Goal: Task Accomplishment & Management: Manage account settings

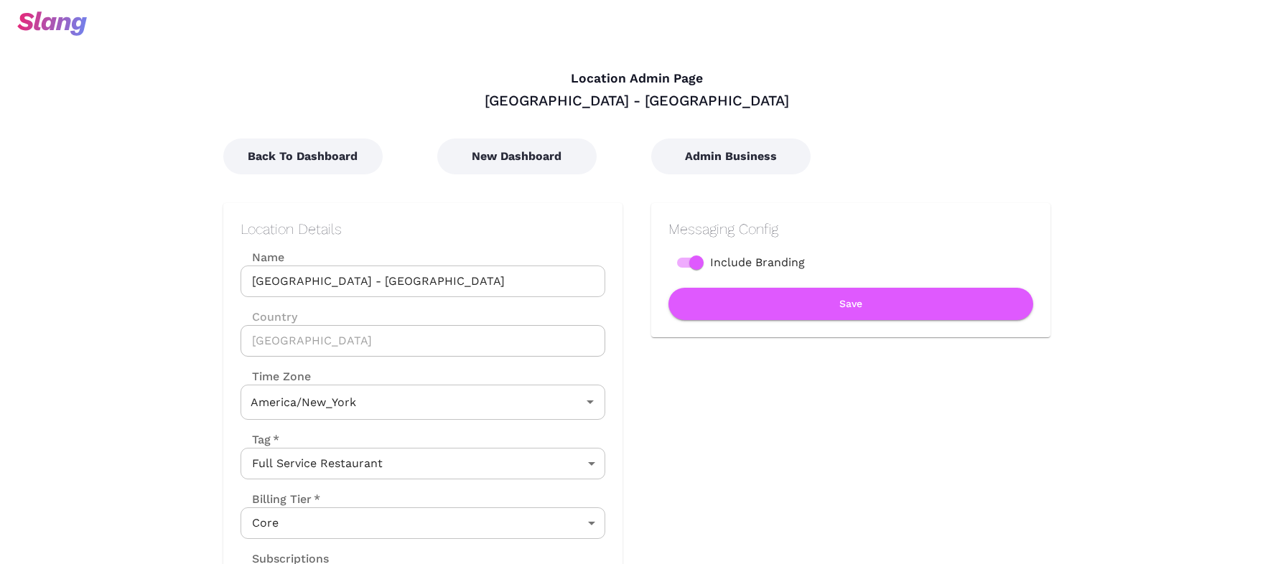
type input "Eastern Time"
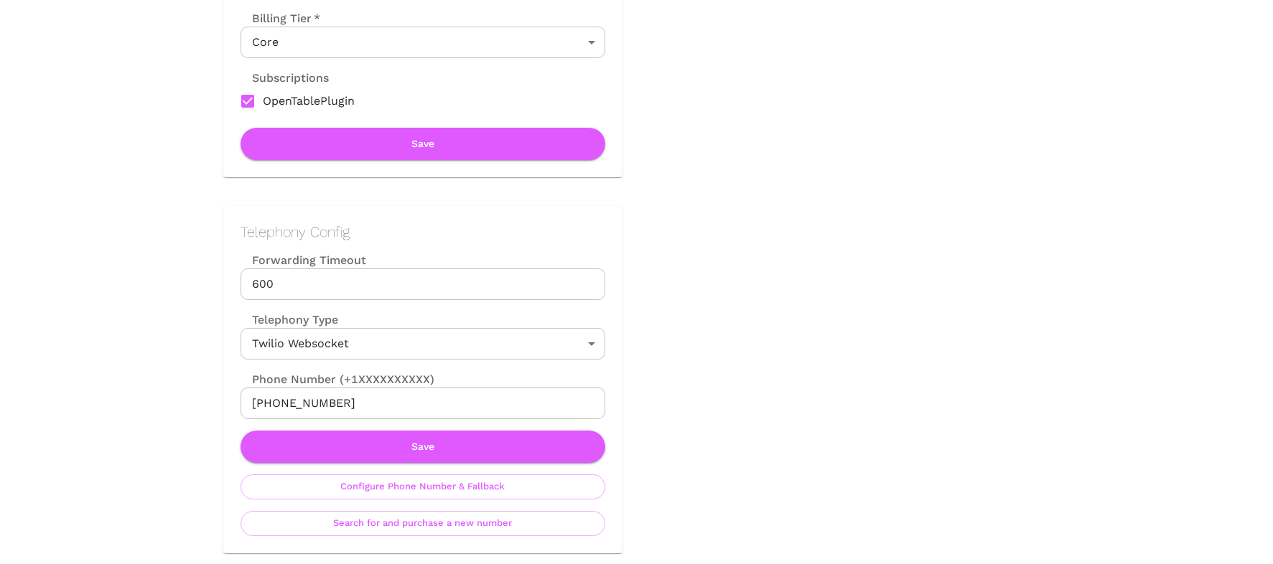
scroll to position [615, 0]
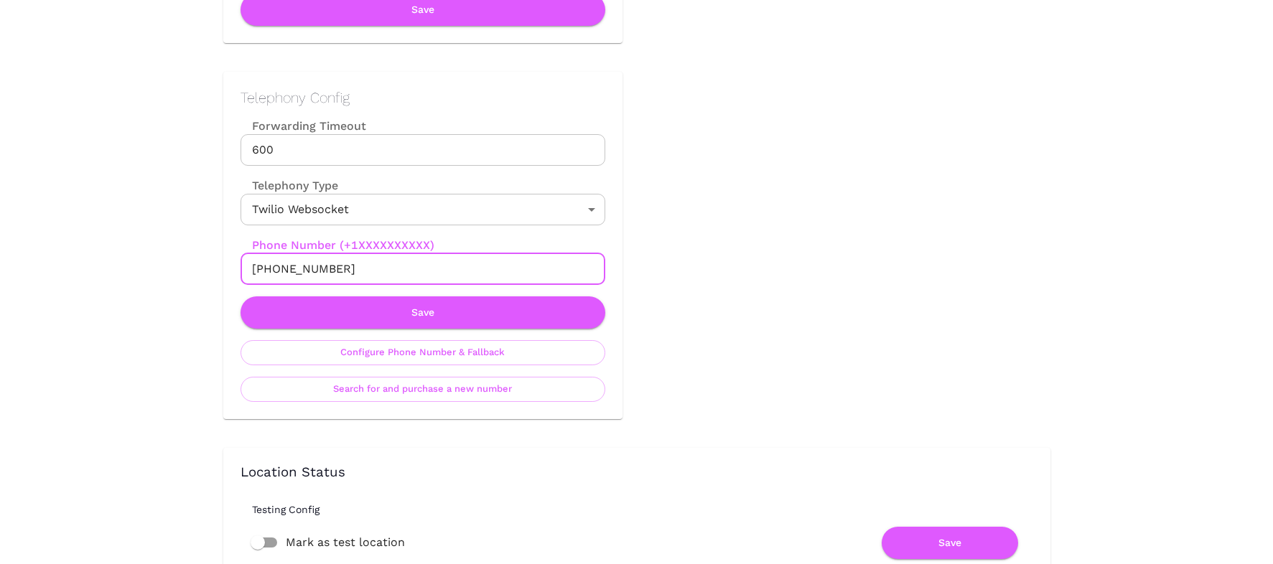
drag, startPoint x: 265, startPoint y: 269, endPoint x: 388, endPoint y: 267, distance: 122.8
click at [388, 267] on input "[PHONE_NUMBER]" at bounding box center [423, 269] width 365 height 32
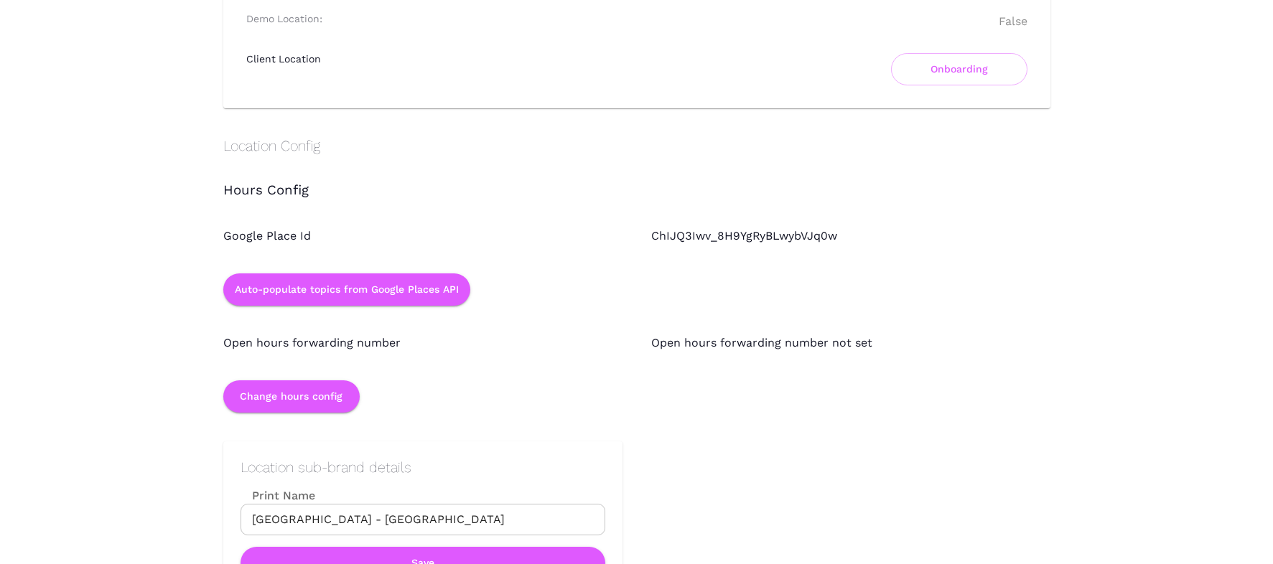
scroll to position [1178, 0]
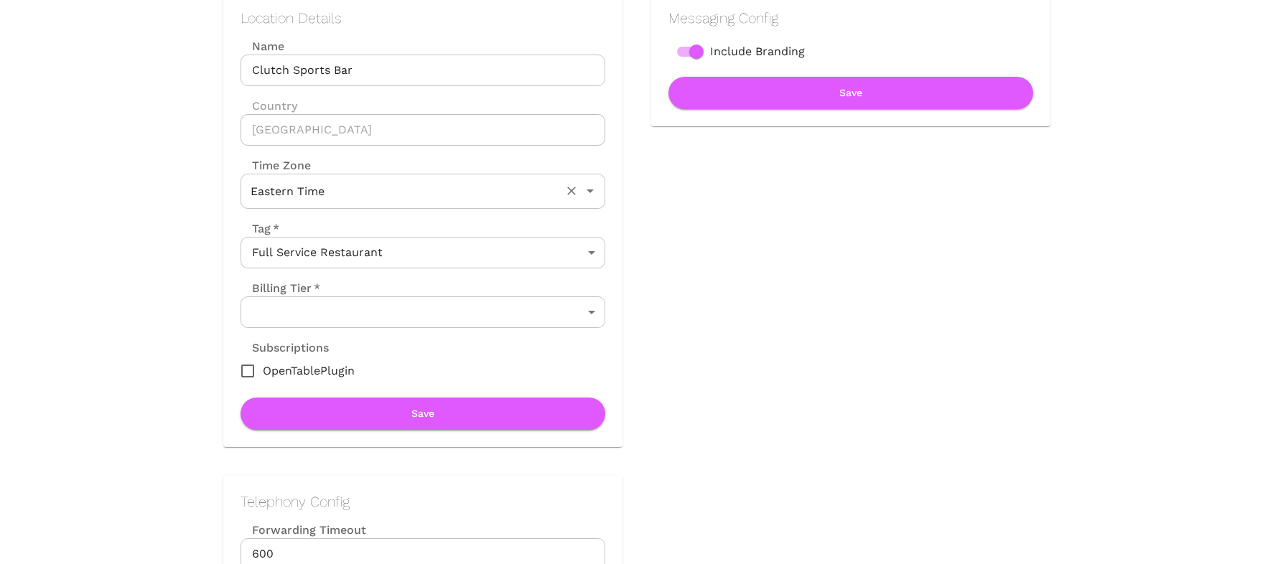
scroll to position [247, 0]
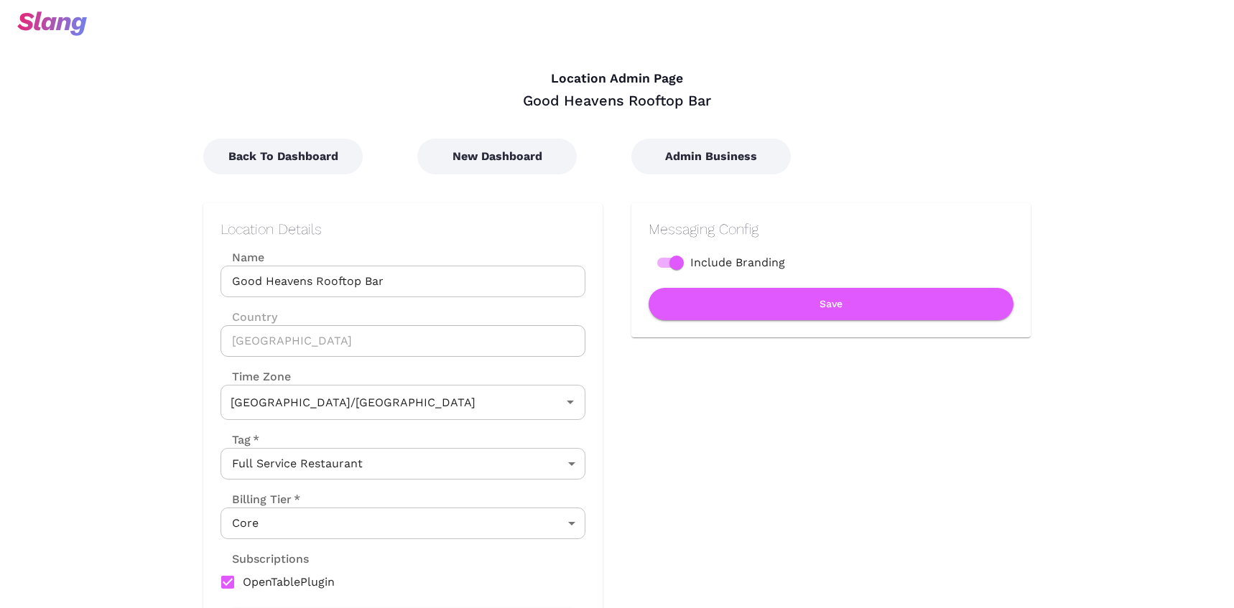
type input "Australian EST (Brisbane)"
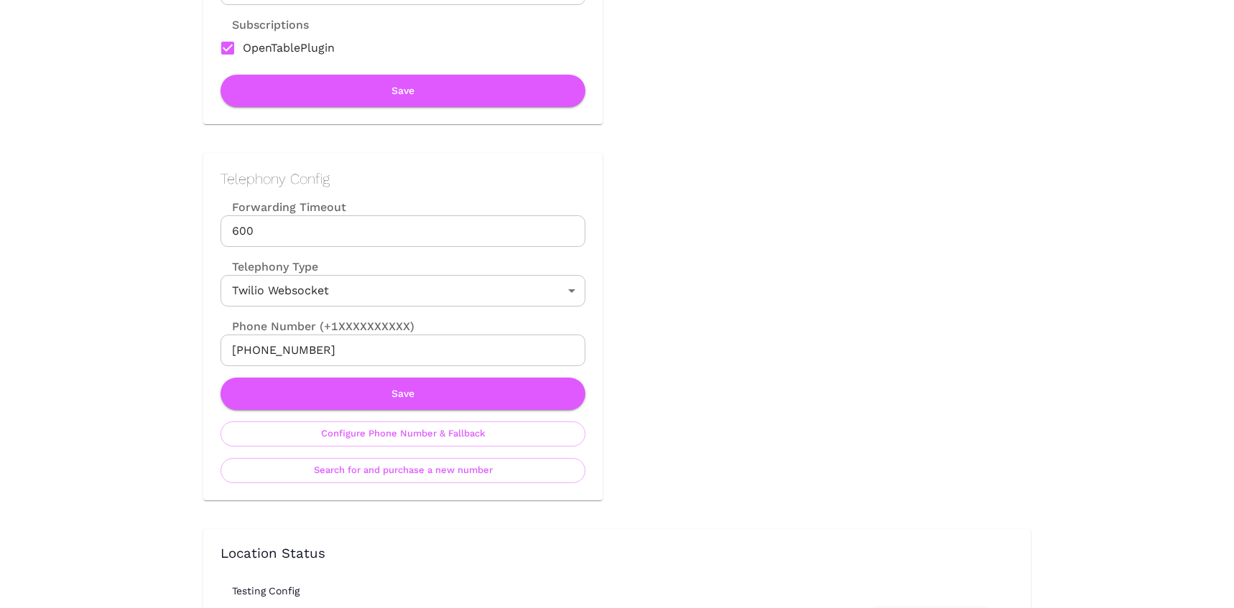
scroll to position [539, 0]
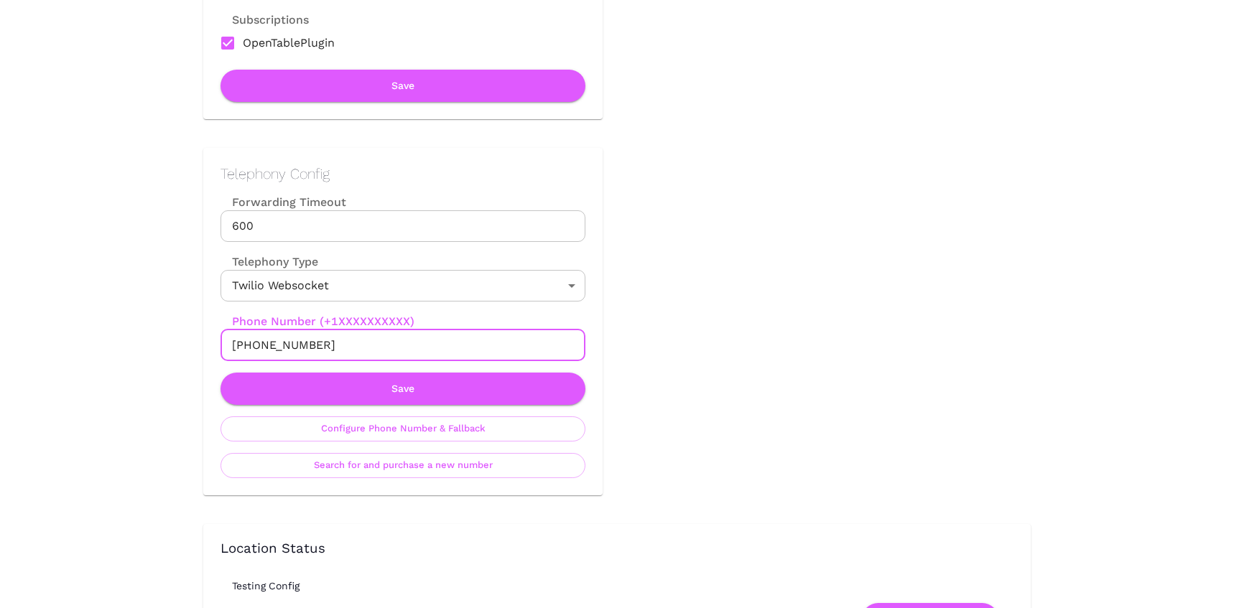
click at [251, 343] on input "+13156936032" at bounding box center [402, 346] width 365 height 32
click at [315, 347] on input "+13156936032" at bounding box center [402, 346] width 365 height 32
drag, startPoint x: 315, startPoint y: 348, endPoint x: 205, endPoint y: 348, distance: 109.1
click at [205, 348] on div "Telephony Config Forwarding Timeout 600 Forwarding Timeout Telephony Type Twili…" at bounding box center [402, 322] width 399 height 348
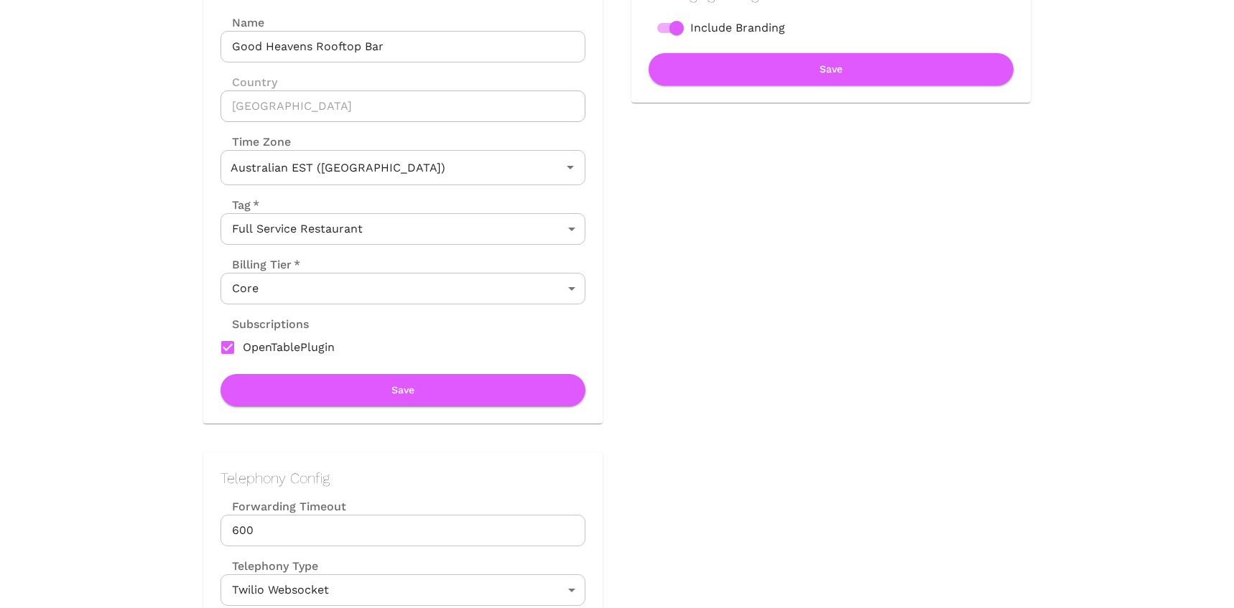
scroll to position [192, 0]
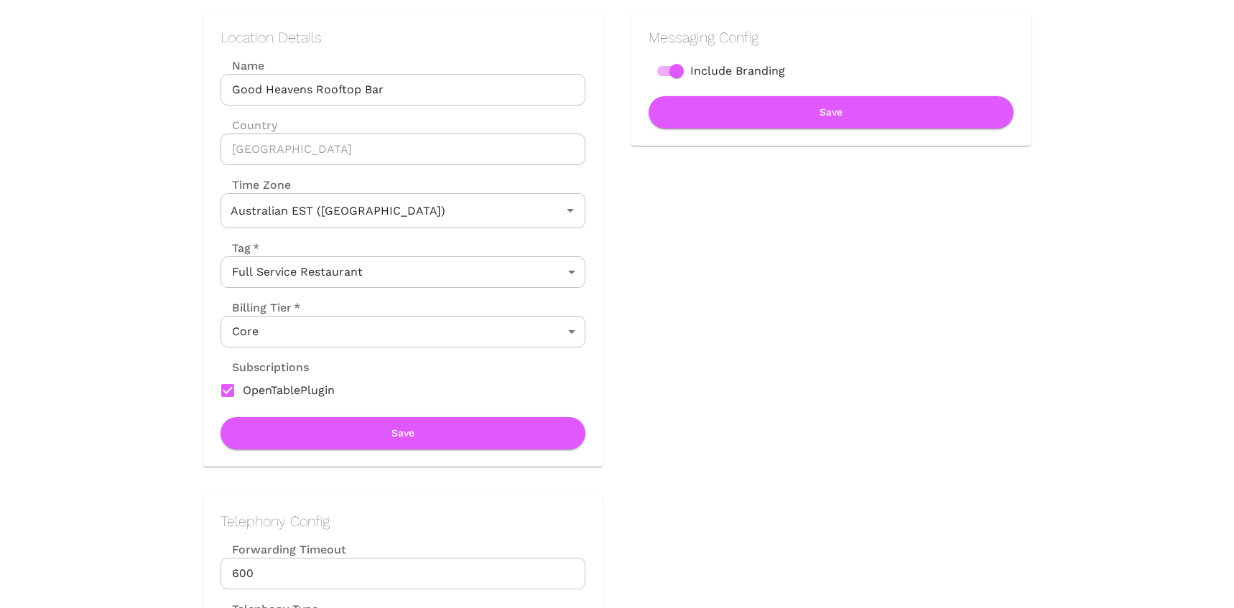
click at [424, 343] on body "Location Admin Page Good Heavens Rooftop Bar Back To Dashboard New Dashboard Ad…" at bounding box center [617, 112] width 1234 height 608
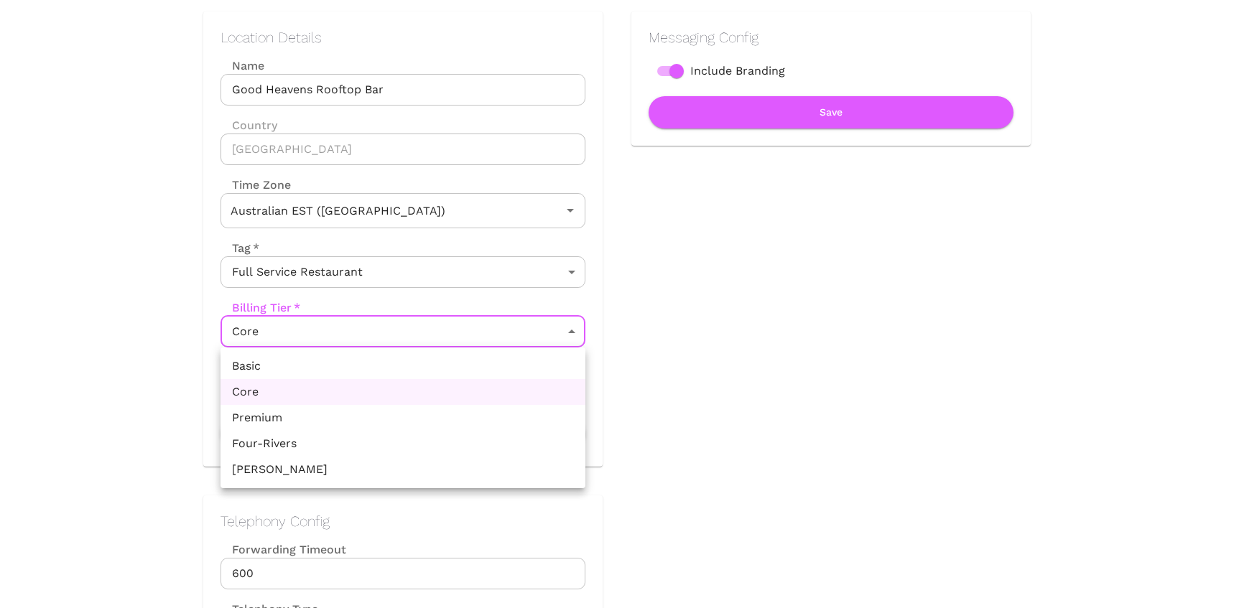
click at [348, 417] on li "Premium" at bounding box center [402, 418] width 365 height 26
type input "Premium"
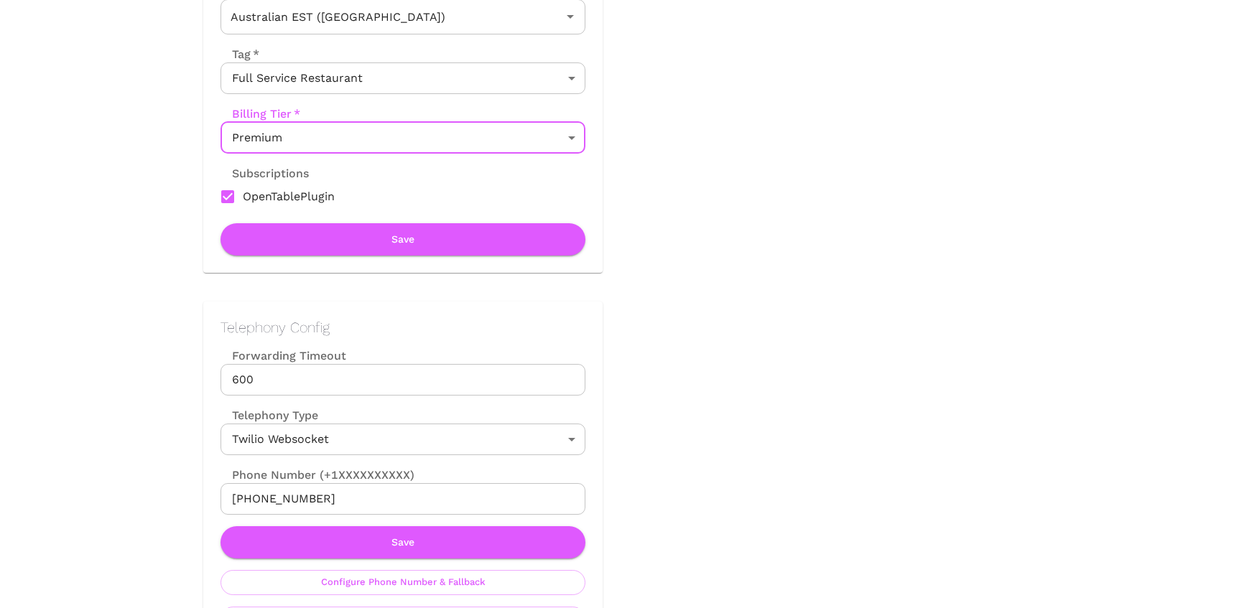
scroll to position [433, 0]
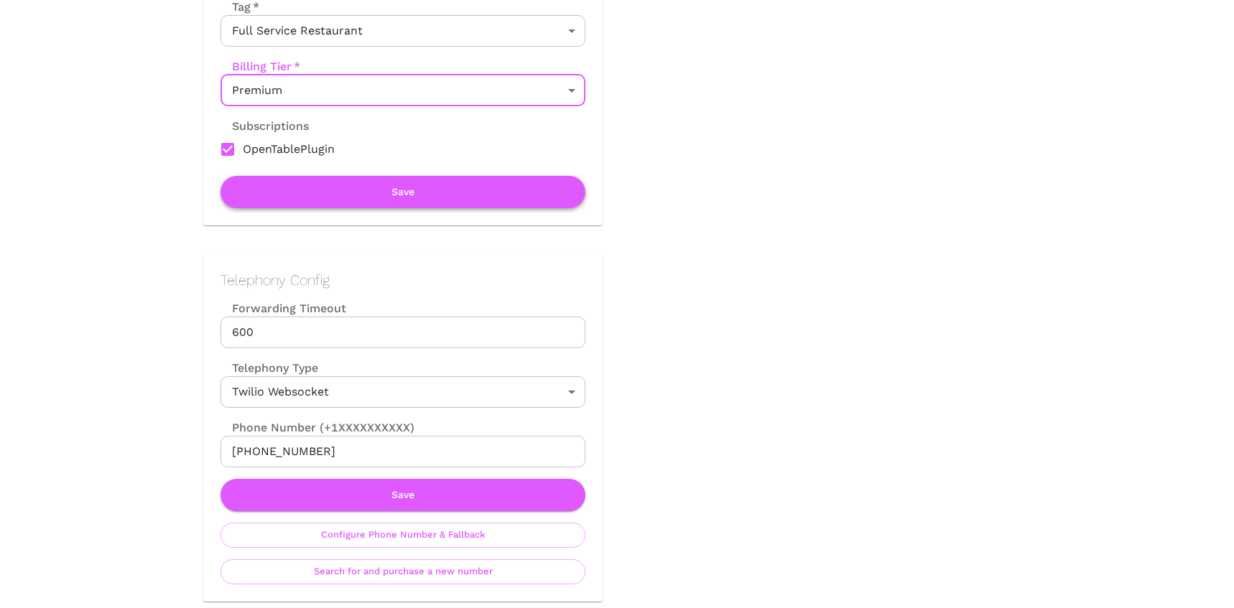
click at [432, 178] on button "Save" at bounding box center [402, 192] width 365 height 32
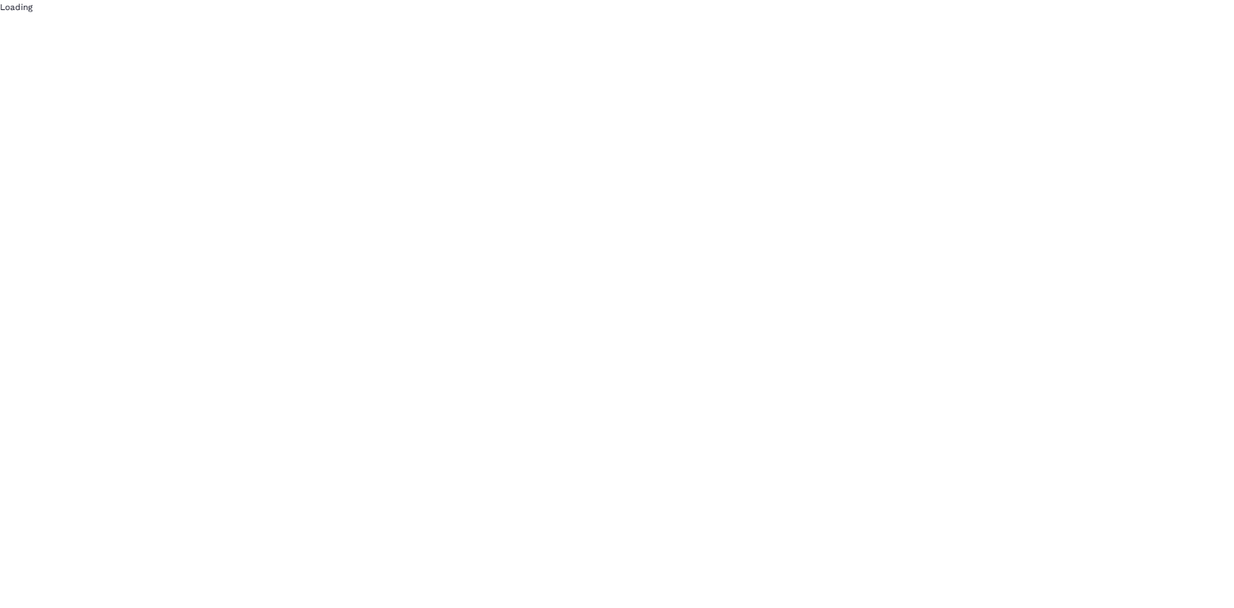
scroll to position [0, 0]
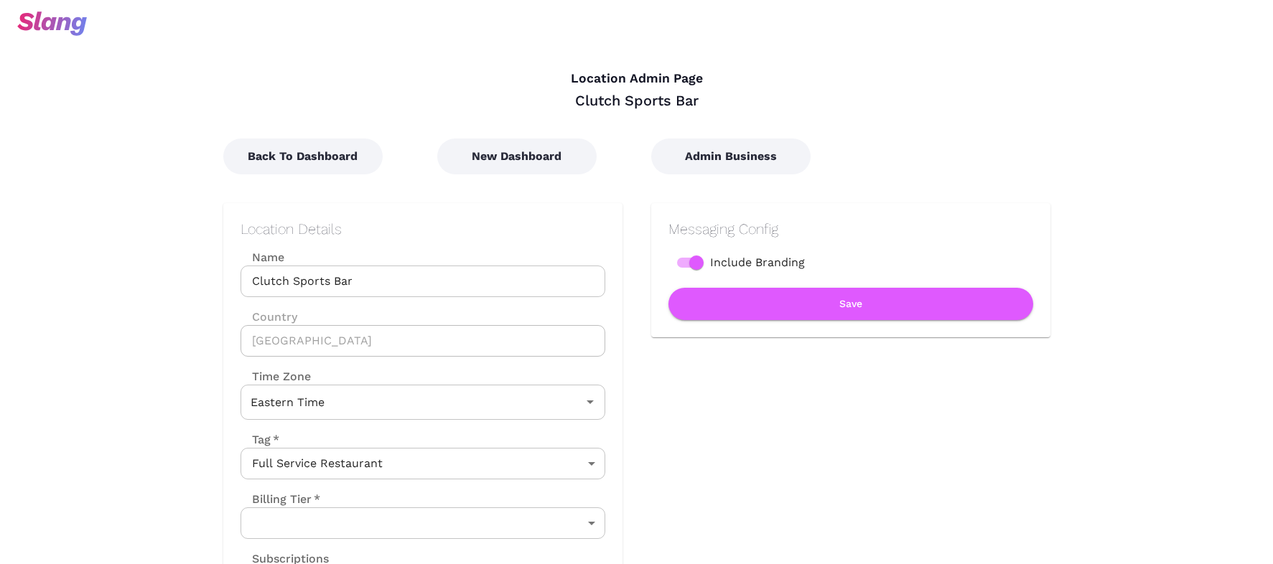
scroll to position [247, 0]
